Goal: Transaction & Acquisition: Purchase product/service

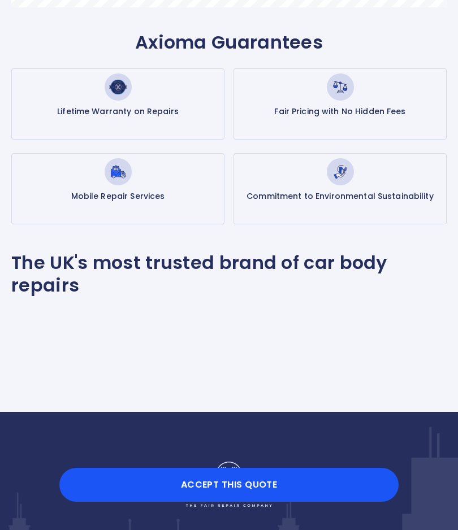
scroll to position [642, 0]
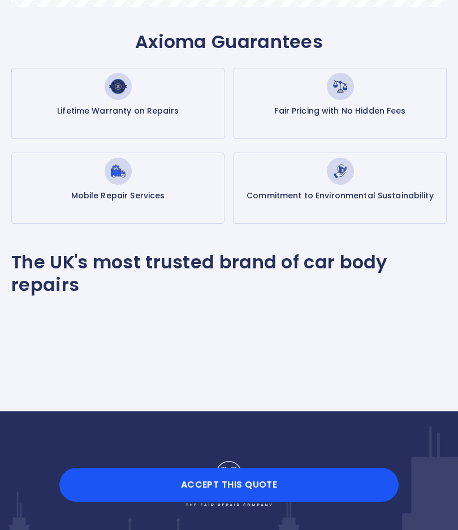
click at [223, 502] on button "Accept this Quote" at bounding box center [228, 485] width 339 height 34
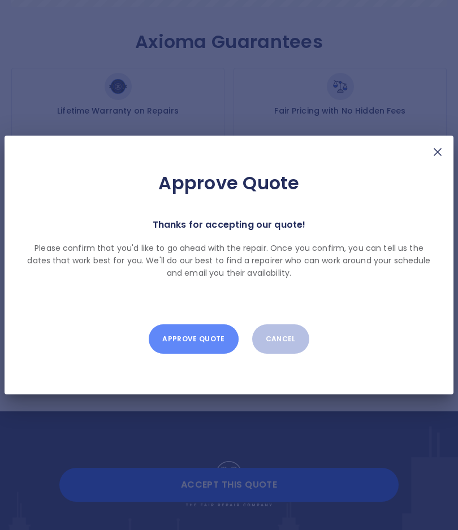
click at [206, 354] on button "Approve Quote" at bounding box center [193, 338] width 89 height 29
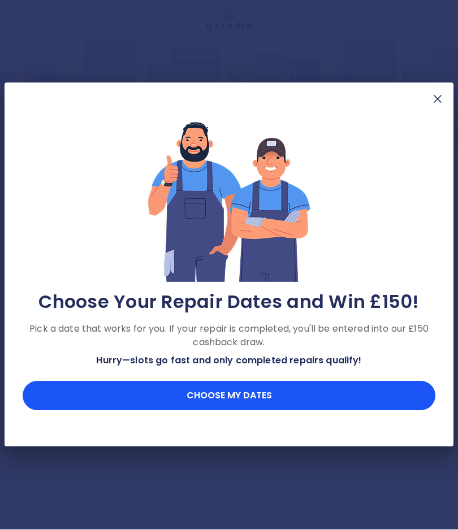
click at [238, 411] on button "Choose my dates" at bounding box center [229, 395] width 412 height 29
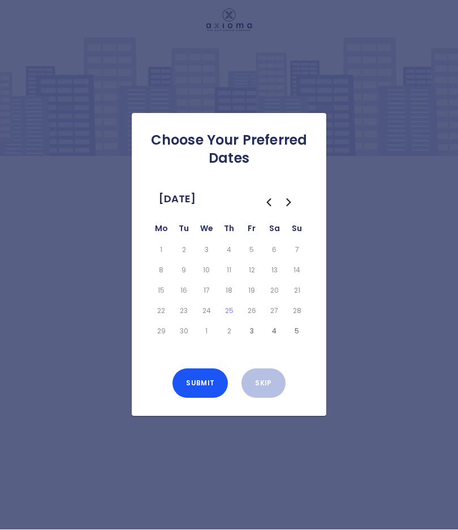
click at [290, 206] on icon "Go to the Next Month" at bounding box center [287, 202] width 3 height 7
click at [293, 210] on icon "Go to the Next Month" at bounding box center [289, 203] width 14 height 14
click at [267, 206] on icon "Go to the Previous Month" at bounding box center [268, 202] width 3 height 7
click at [271, 210] on icon "Go to the Previous Month" at bounding box center [269, 203] width 14 height 14
click at [168, 342] on td "29" at bounding box center [161, 331] width 23 height 20
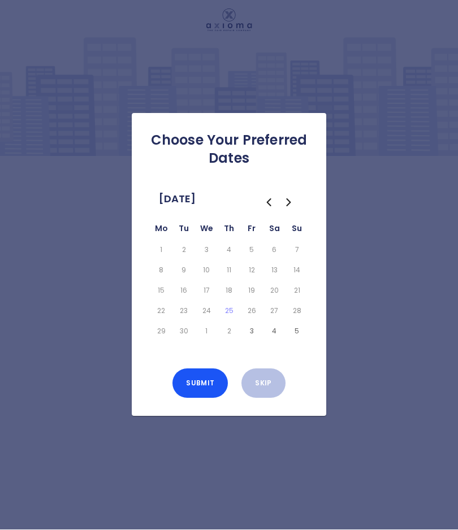
click at [293, 210] on icon "Go to the Next Month" at bounding box center [289, 203] width 14 height 14
click at [255, 258] on button "3" at bounding box center [251, 250] width 18 height 16
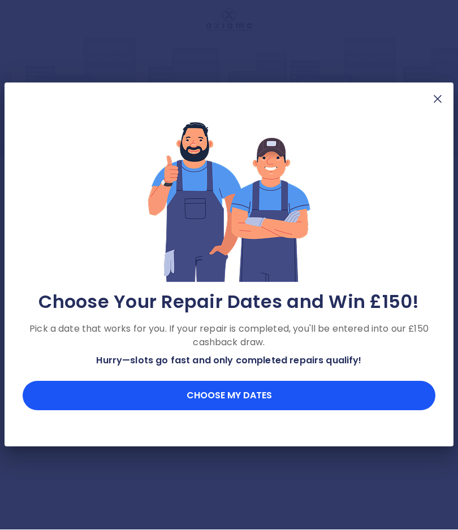
click at [243, 411] on button "Choose my dates" at bounding box center [229, 395] width 412 height 29
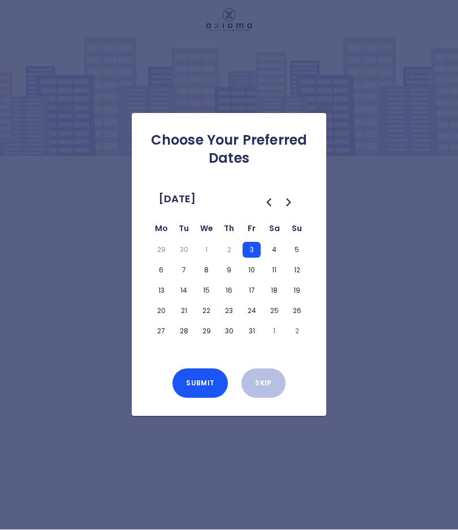
click at [164, 279] on button "6" at bounding box center [161, 271] width 18 height 16
click at [191, 279] on button "7" at bounding box center [184, 271] width 18 height 16
click at [214, 279] on button "8" at bounding box center [206, 271] width 18 height 16
click at [233, 279] on button "9" at bounding box center [229, 271] width 18 height 16
click at [255, 279] on button "10" at bounding box center [251, 271] width 18 height 16
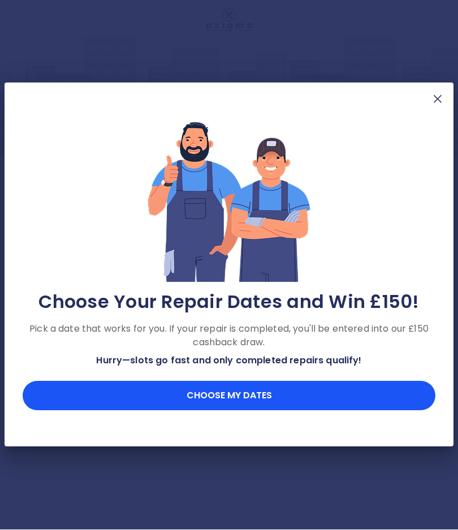
click at [224, 411] on button "Choose my dates" at bounding box center [229, 395] width 412 height 29
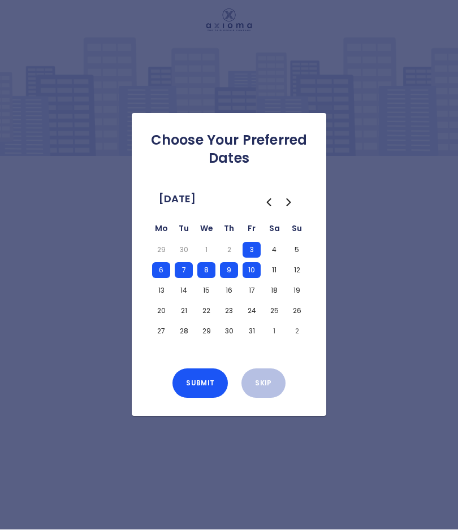
click at [212, 398] on button "Submit" at bounding box center [199, 383] width 55 height 29
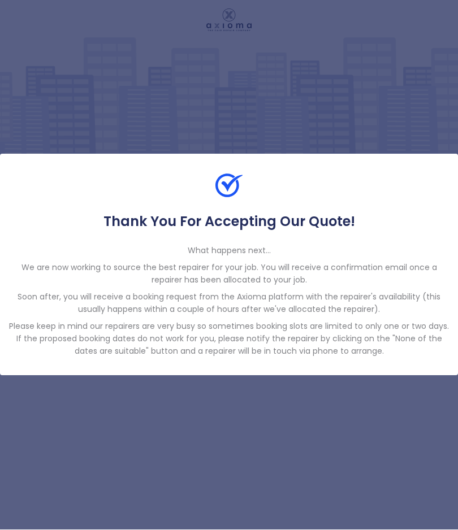
click at [288, 470] on div "Thank You For Accepting Our Quote! What happens next... We are now working to s…" at bounding box center [229, 265] width 458 height 530
